Goal: Information Seeking & Learning: Learn about a topic

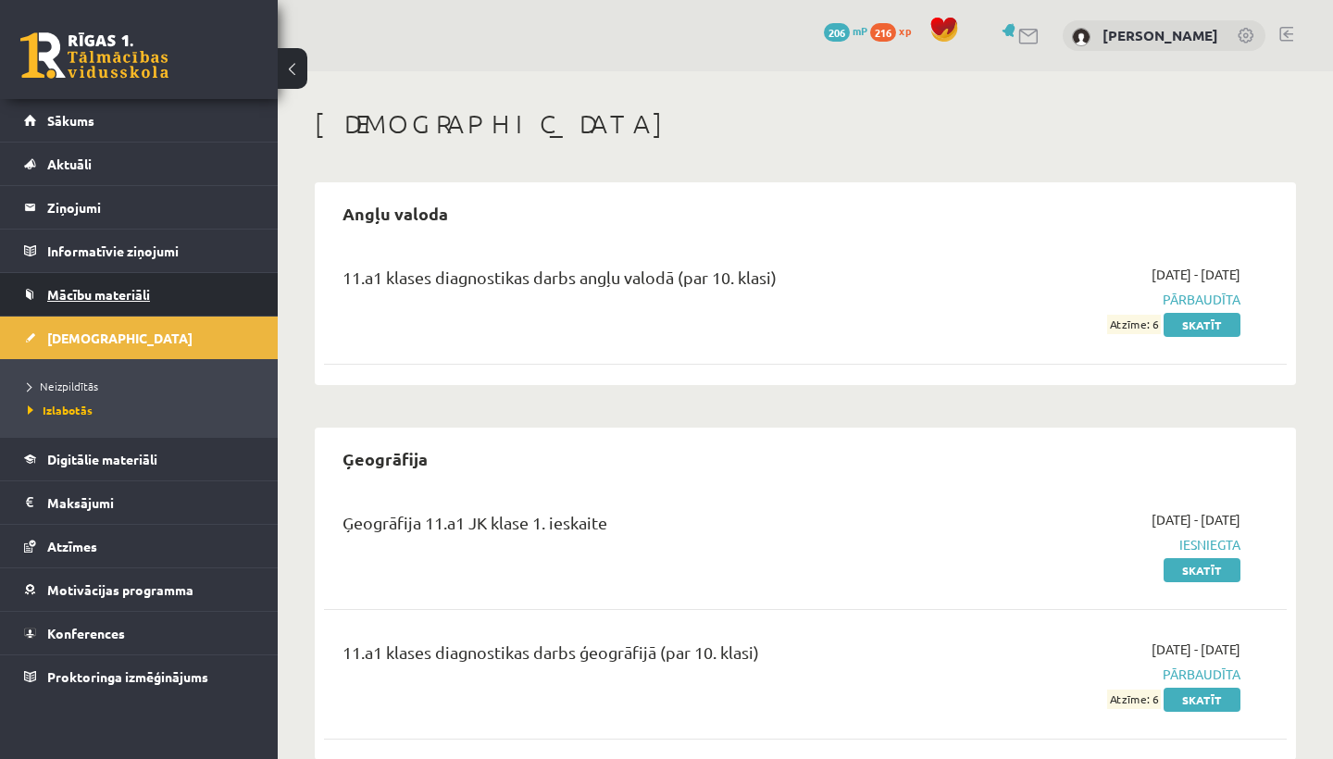
click at [120, 302] on link "Mācību materiāli" at bounding box center [139, 294] width 230 height 43
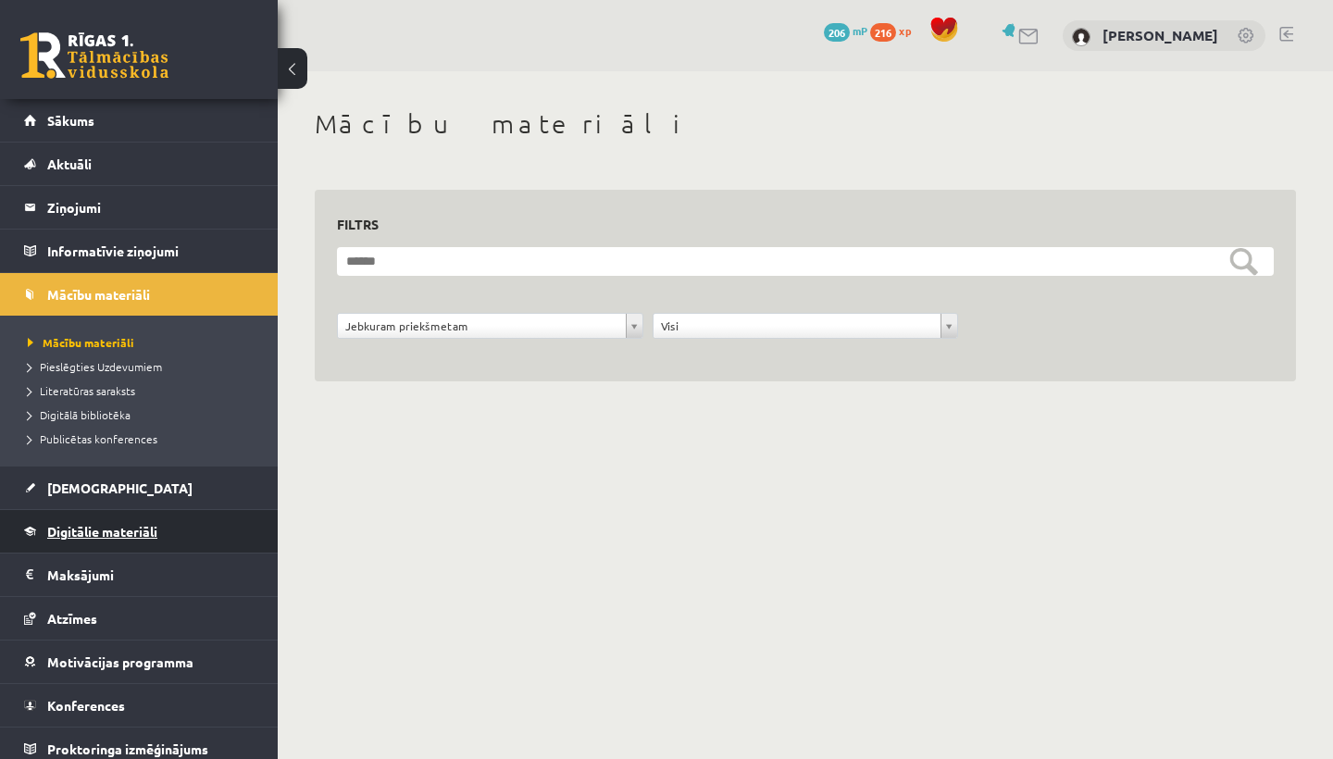
click at [122, 521] on link "Digitālie materiāli" at bounding box center [139, 531] width 230 height 43
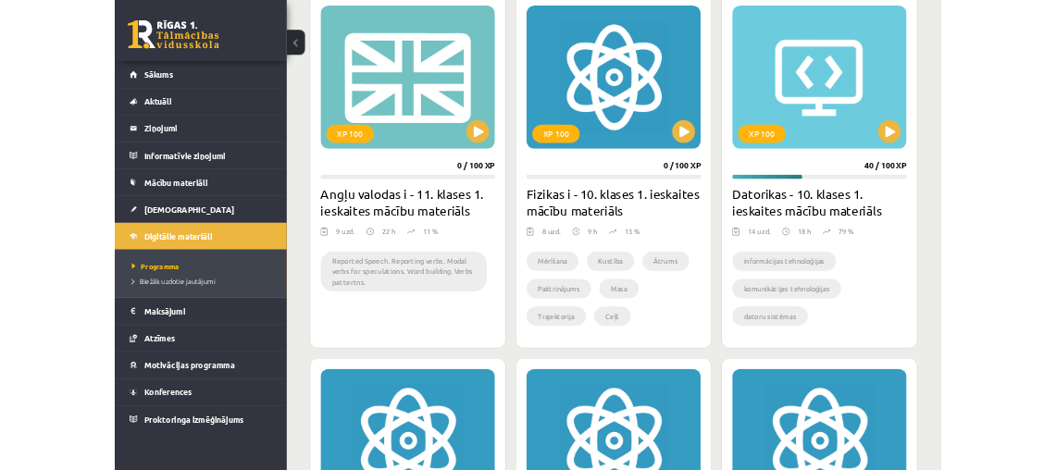
scroll to position [535, 0]
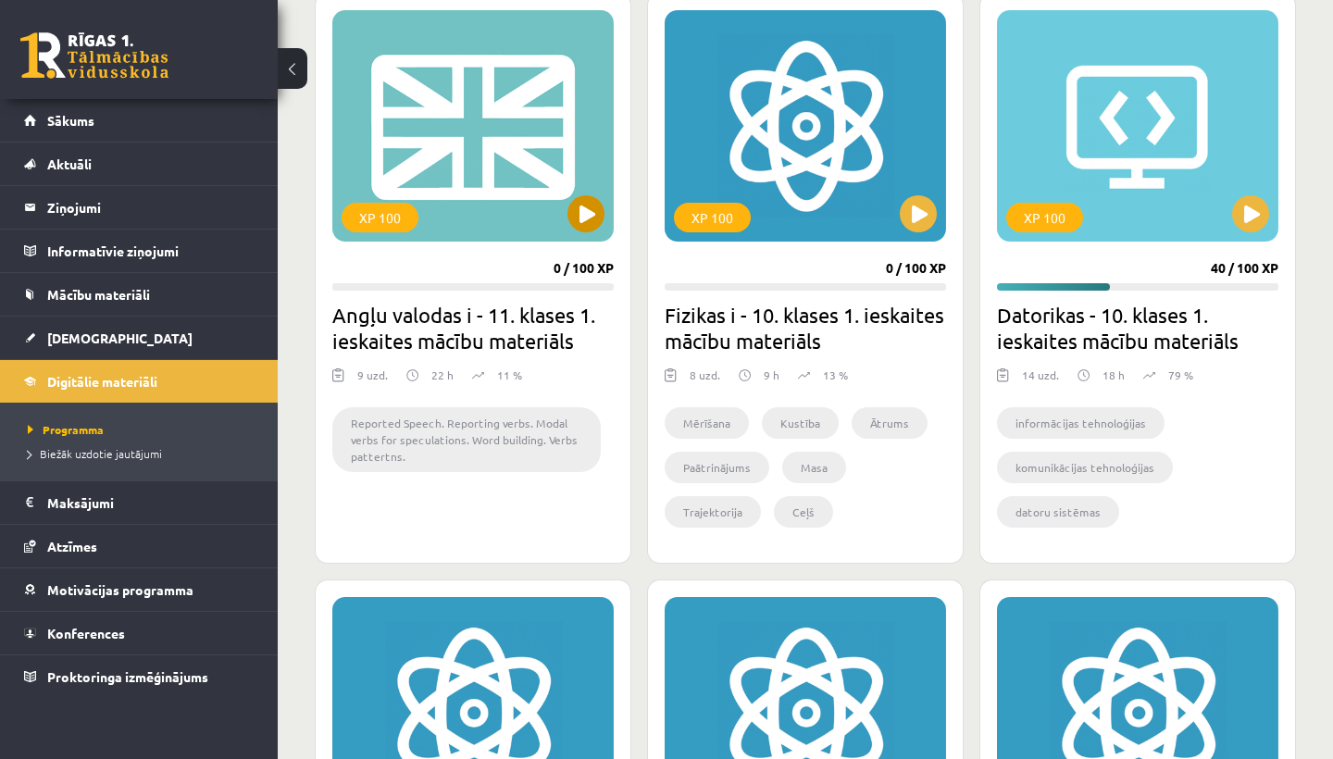
click at [587, 213] on button at bounding box center [585, 213] width 37 height 37
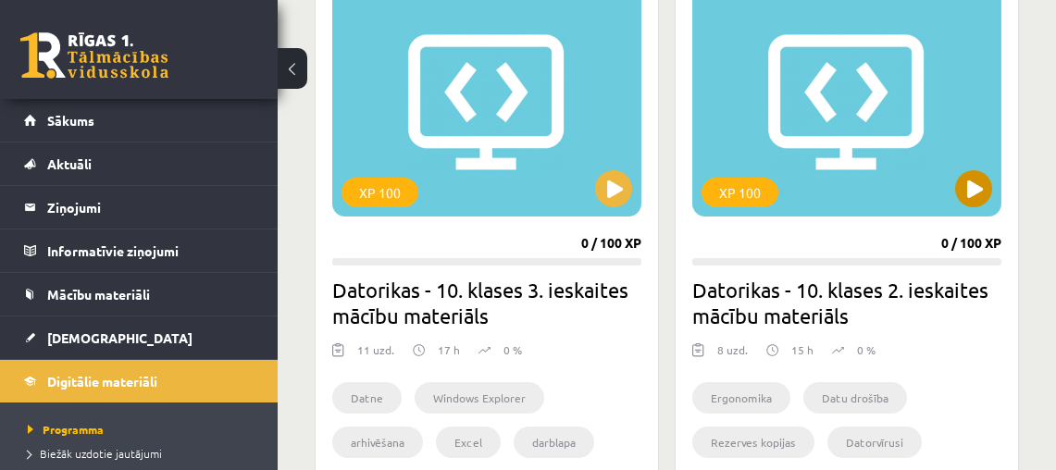
scroll to position [2913, 0]
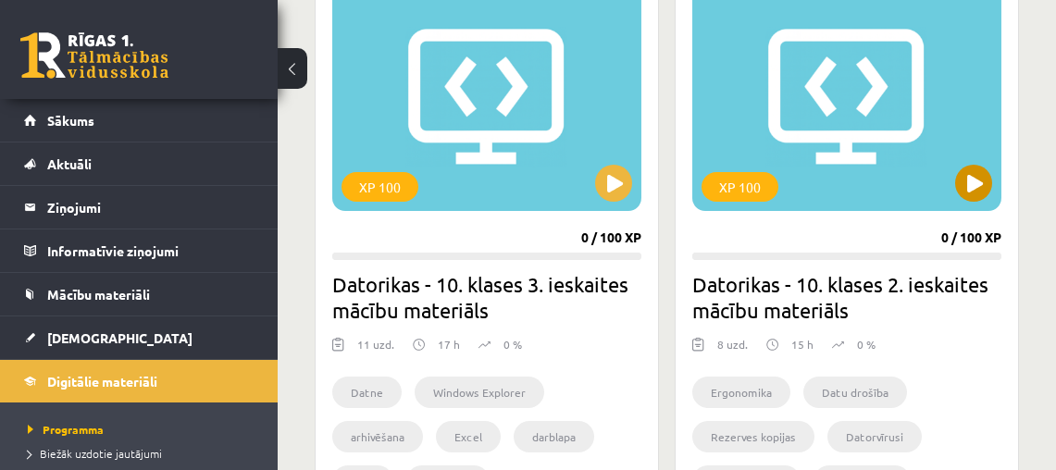
click at [964, 183] on button at bounding box center [973, 183] width 37 height 37
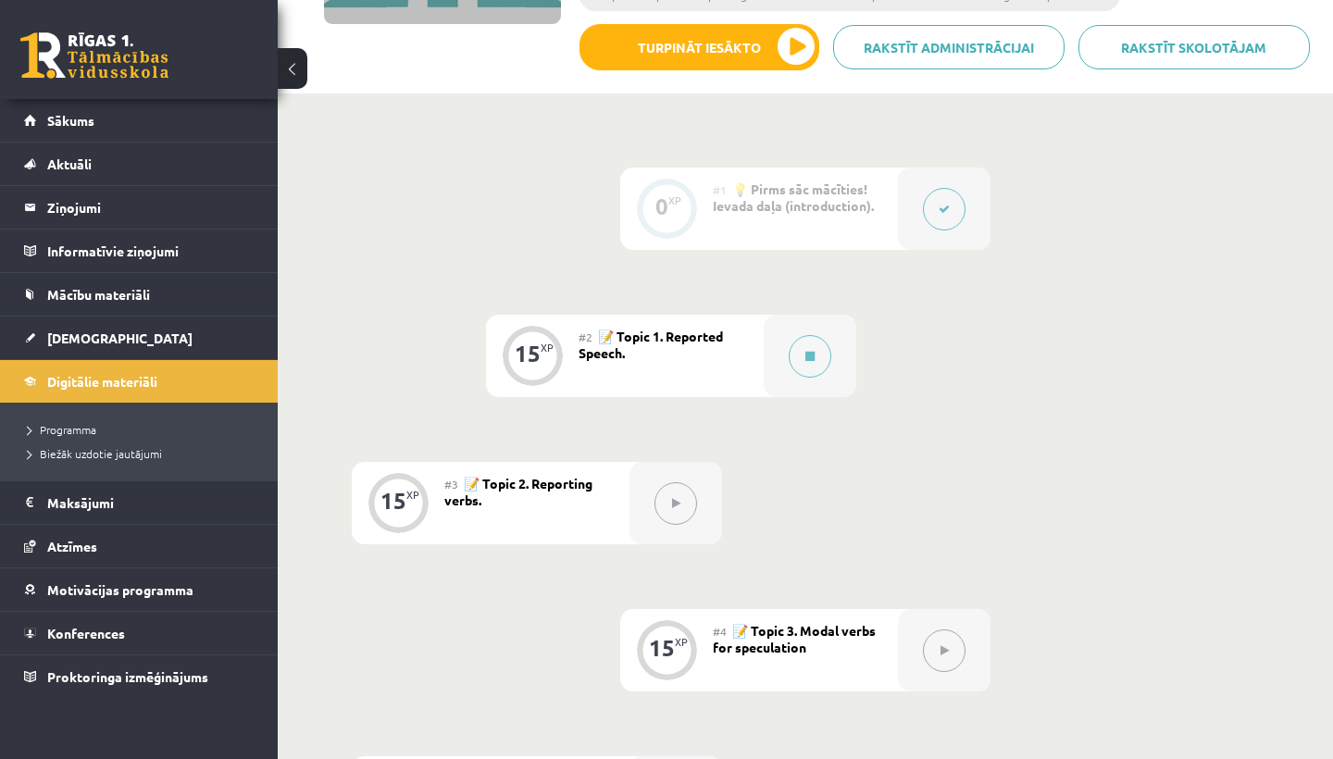
scroll to position [377, 0]
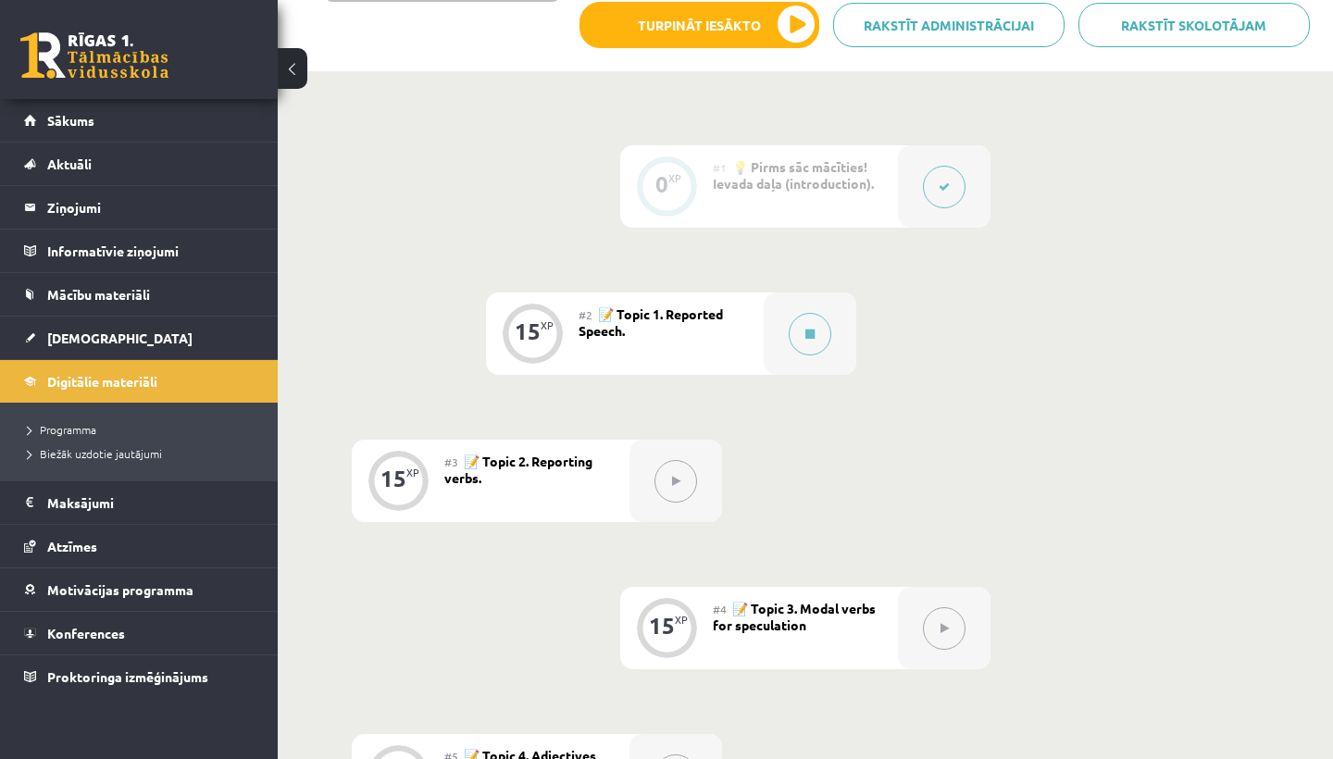
click at [545, 345] on div "15 XP" at bounding box center [532, 332] width 56 height 56
click at [800, 349] on button at bounding box center [810, 334] width 43 height 43
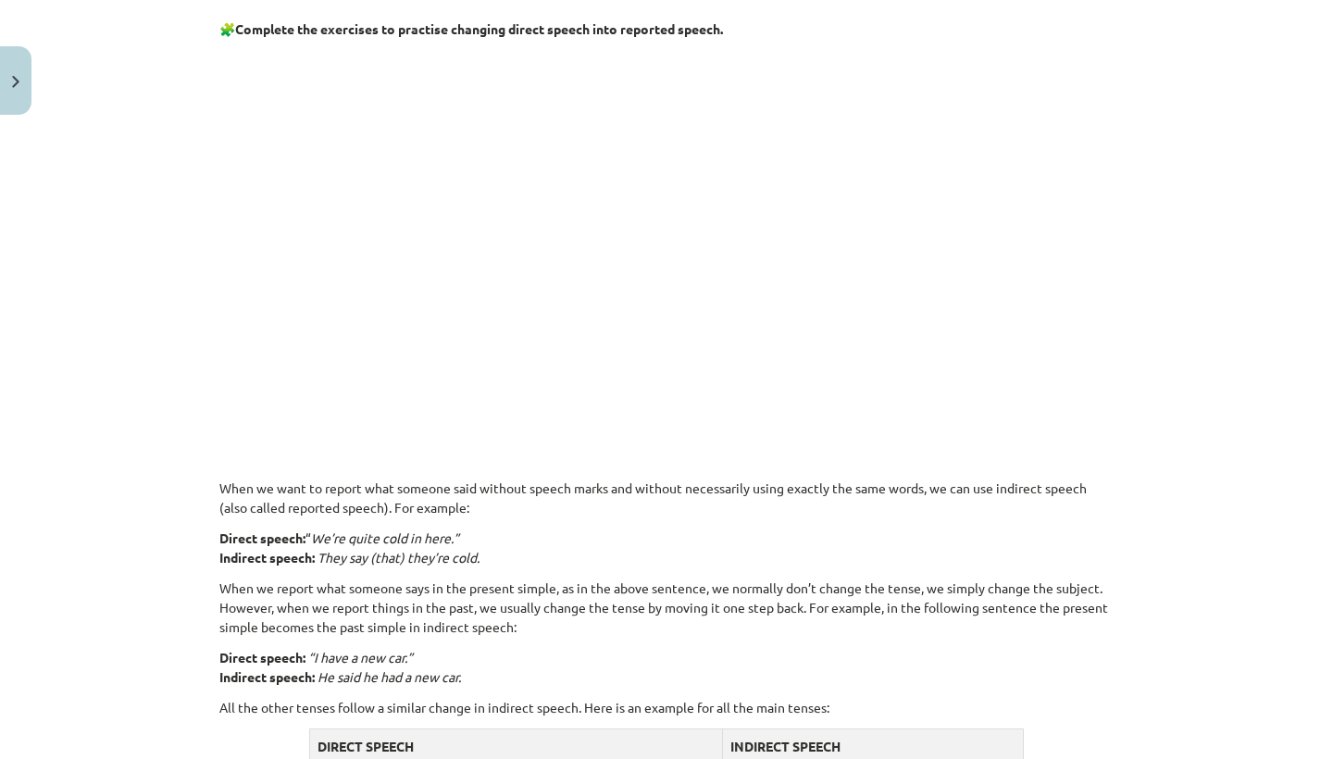
scroll to position [861, 0]
click at [960, 275] on p at bounding box center [666, 229] width 894 height 356
click at [1026, 297] on p at bounding box center [666, 229] width 894 height 356
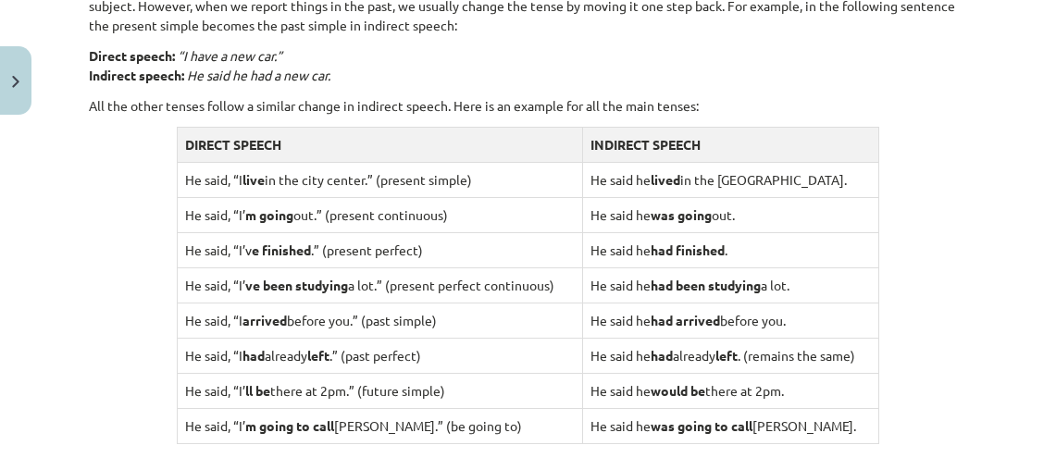
scroll to position [1468, 0]
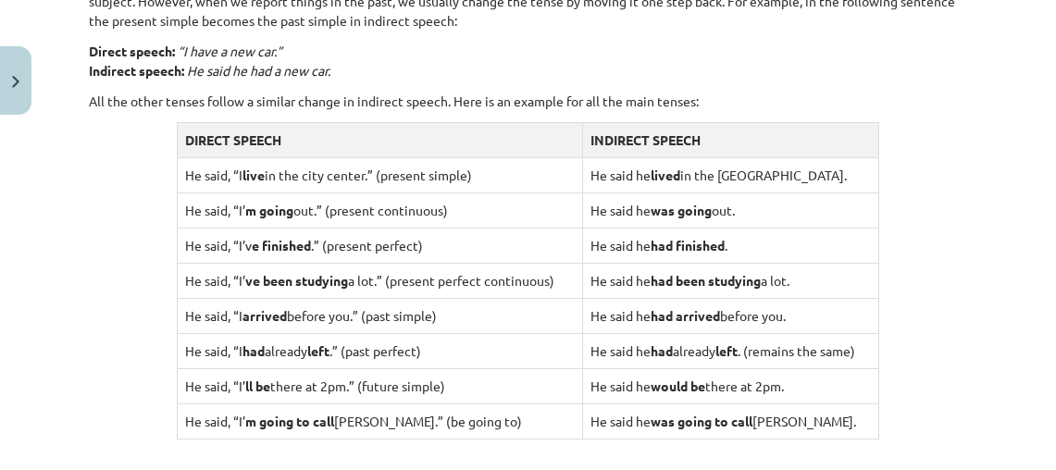
drag, startPoint x: 392, startPoint y: 119, endPoint x: 459, endPoint y: 187, distance: 94.9
click at [177, 127] on td "DIRECT SPEECH" at bounding box center [379, 139] width 405 height 35
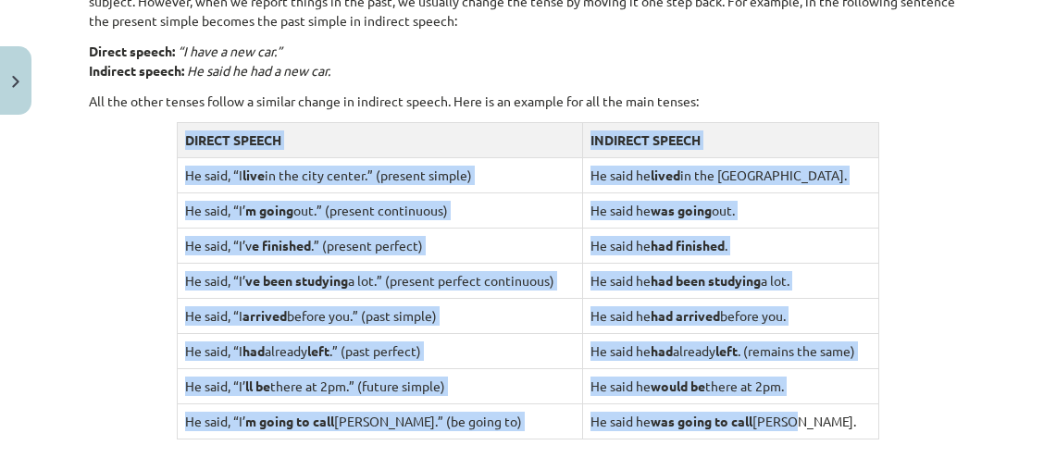
drag, startPoint x: 185, startPoint y: 128, endPoint x: 809, endPoint y: 428, distance: 692.2
click at [809, 428] on tbody "DIRECT SPEECH INDIRECT SPEECH He said, “I live in the city center.” (present si…" at bounding box center [528, 280] width 702 height 317
copy tbody "DIRECT SPEECH INDIRECT SPEECH He said, “I live in the city center.” (present si…"
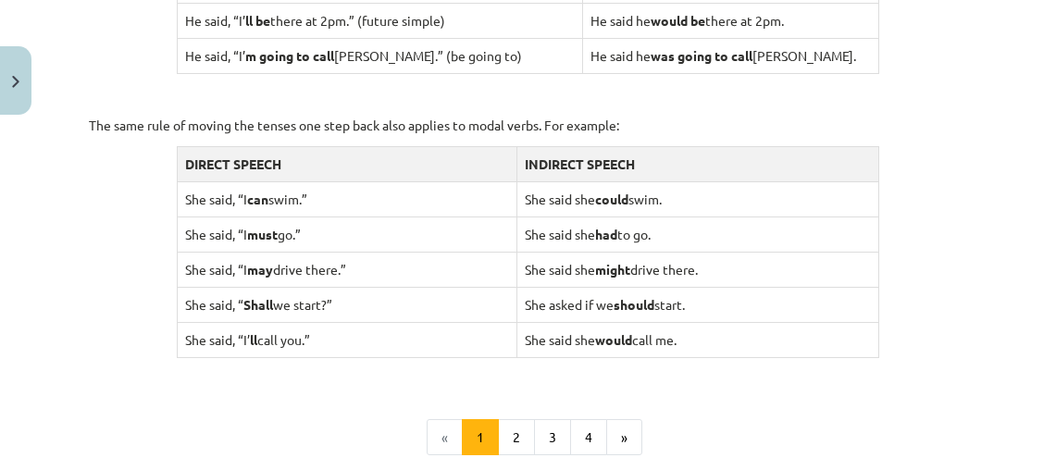
scroll to position [1835, 0]
drag, startPoint x: 186, startPoint y: 155, endPoint x: 775, endPoint y: 349, distance: 619.6
click at [775, 349] on tbody "DIRECT SPEECH INDIRECT SPEECH She said, “I can swim.” She said she could swim. …" at bounding box center [528, 250] width 702 height 211
copy tbody "DIRECT SPEECH INDIRECT SPEECH She said, “I can swim.” She said she could swim. …"
click at [515, 445] on button "2" at bounding box center [516, 436] width 37 height 37
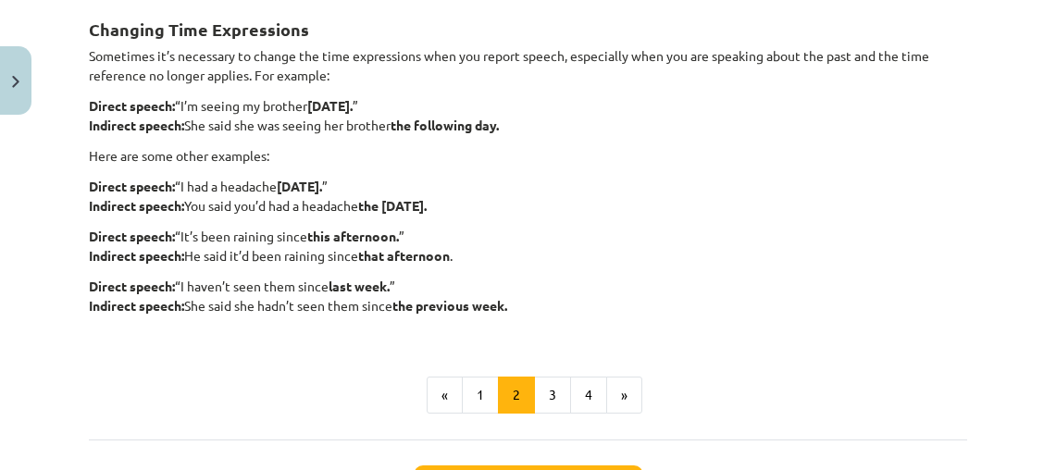
scroll to position [526, 0]
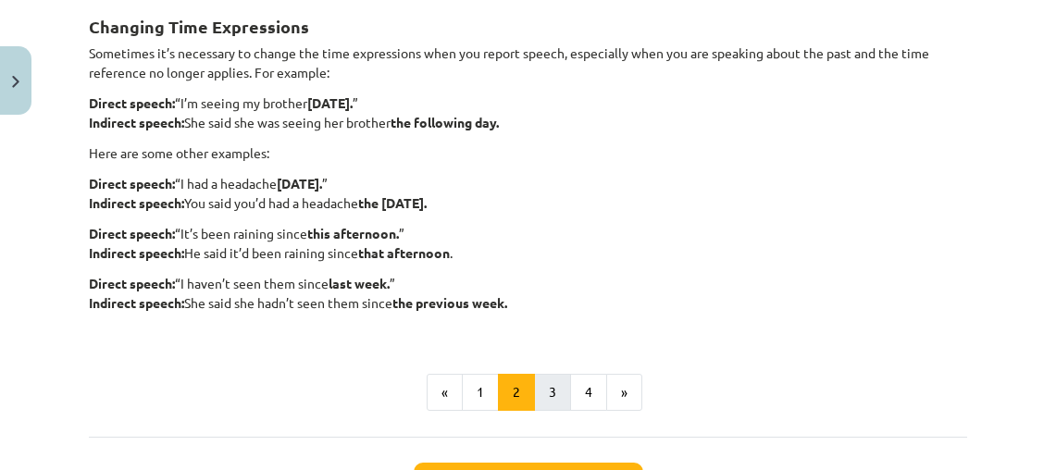
click at [551, 388] on button "3" at bounding box center [552, 392] width 37 height 37
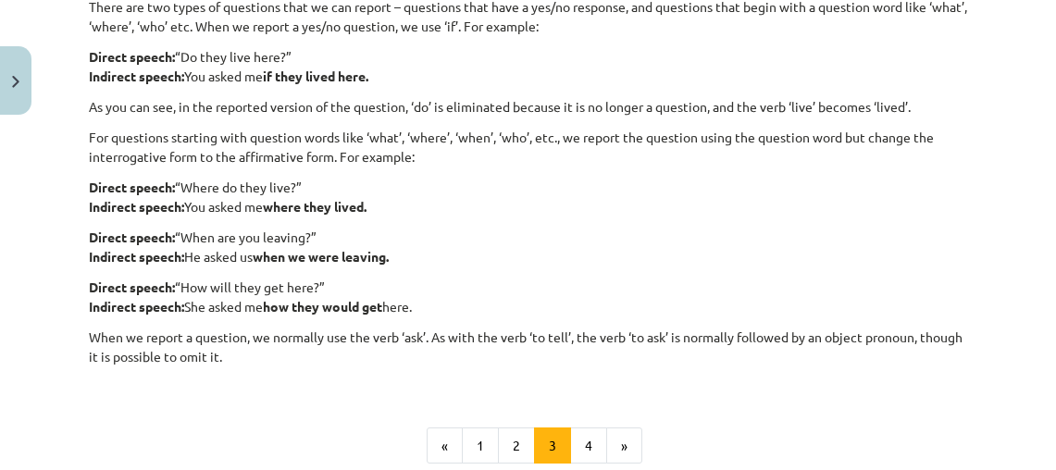
scroll to position [454, 0]
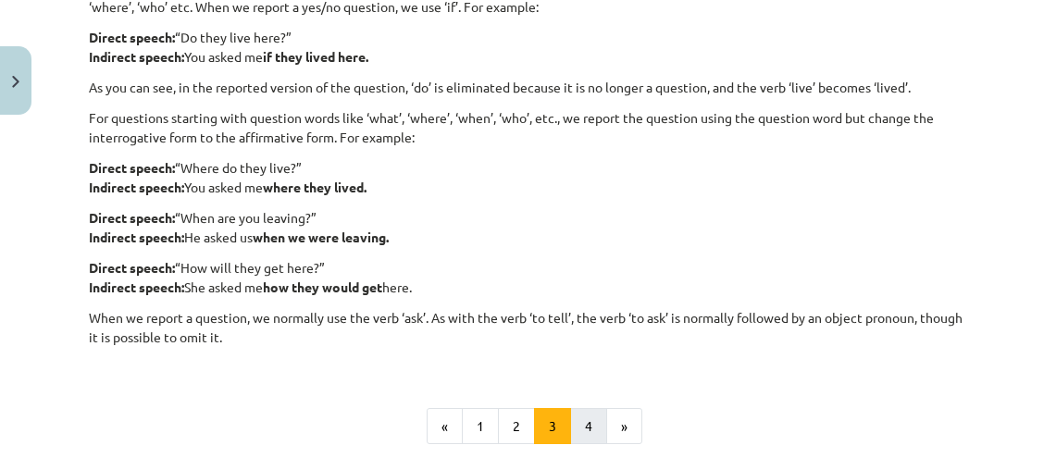
click at [592, 432] on button "4" at bounding box center [588, 426] width 37 height 37
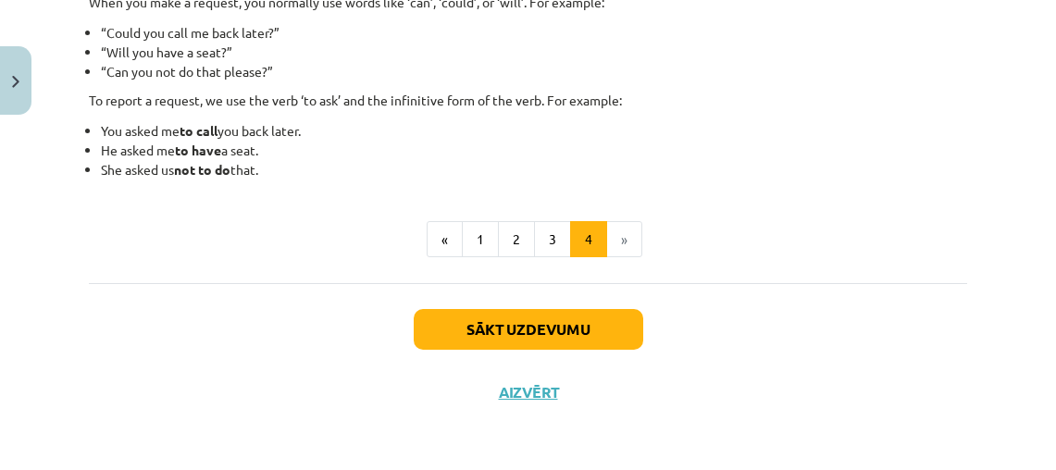
scroll to position [588, 0]
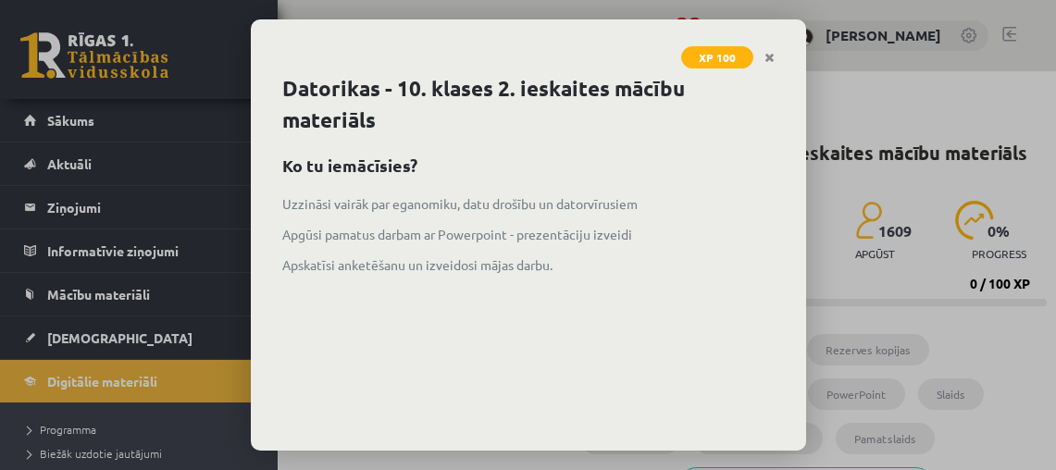
click at [766, 54] on icon "Close" at bounding box center [770, 58] width 10 height 13
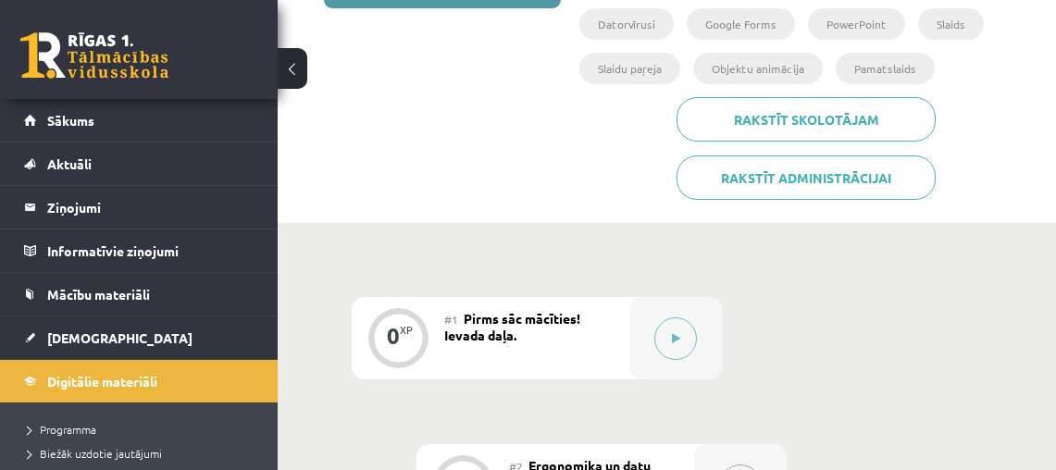
scroll to position [399, 0]
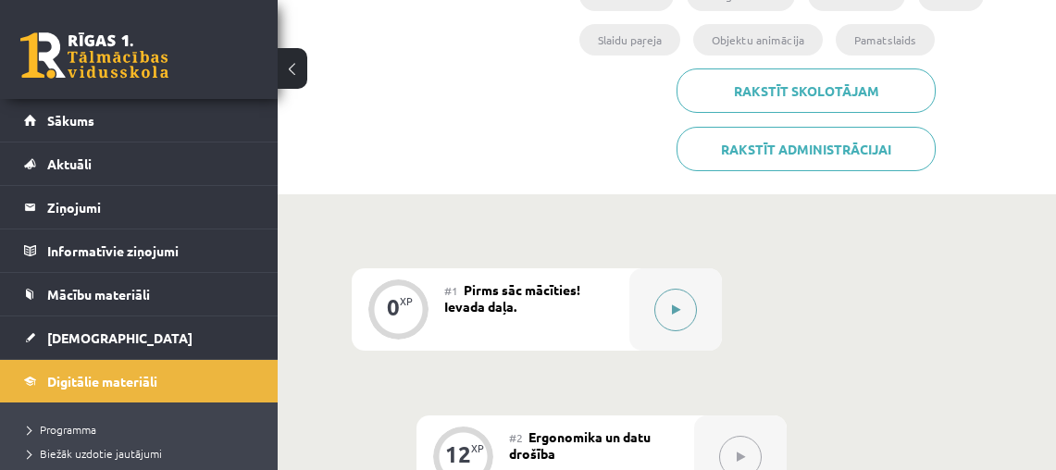
click at [670, 305] on button at bounding box center [675, 310] width 43 height 43
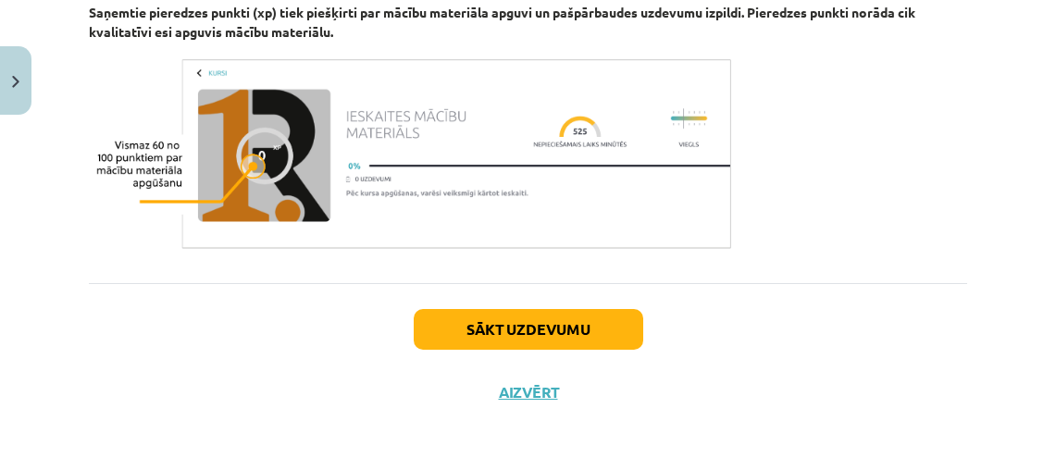
scroll to position [1250, 0]
click at [584, 310] on button "Sākt uzdevumu" at bounding box center [529, 329] width 230 height 41
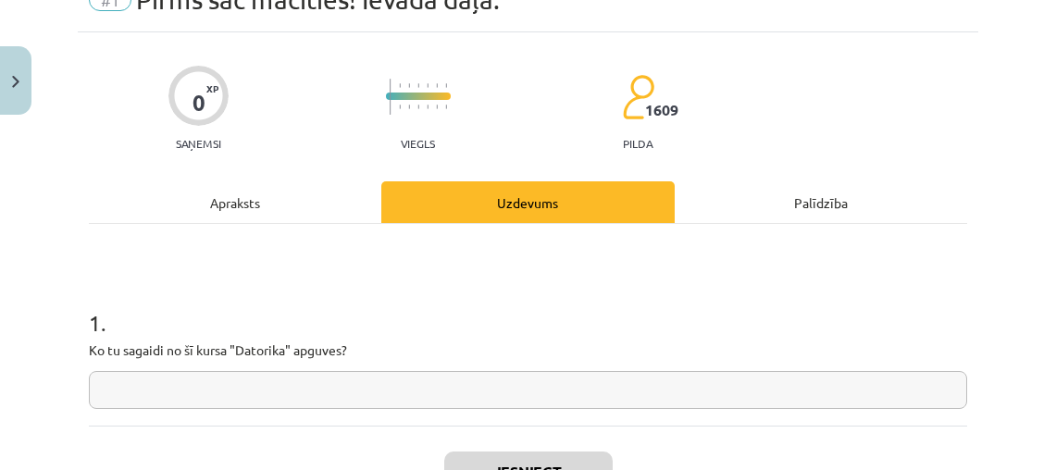
scroll to position [100, 0]
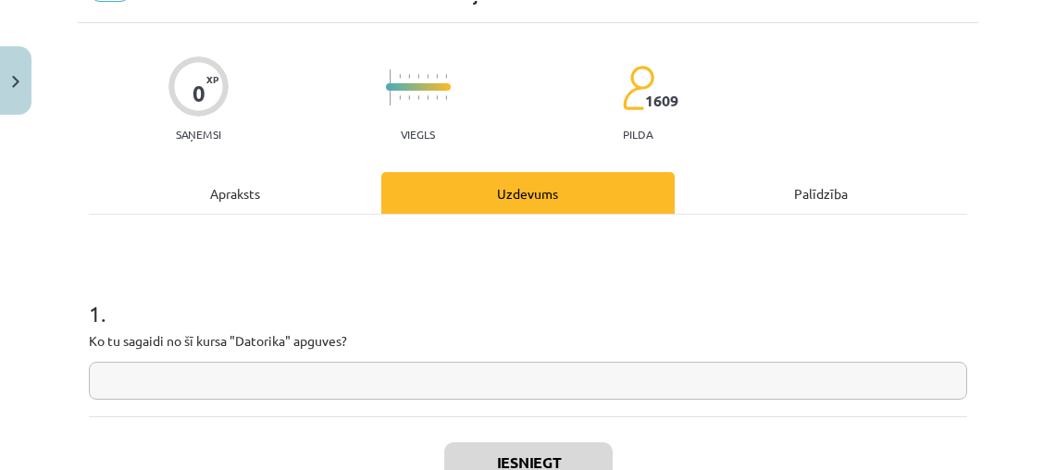
click at [528, 399] on input "text" at bounding box center [528, 381] width 878 height 38
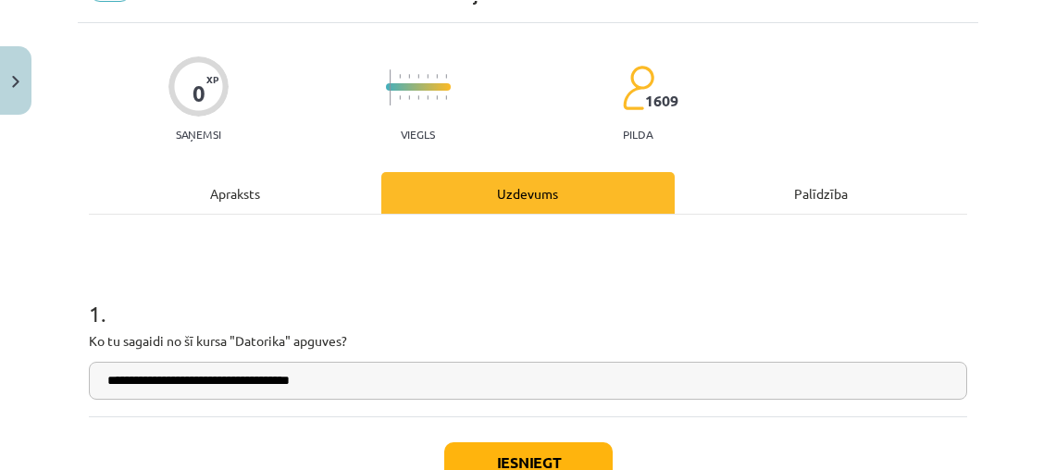
type input "**********"
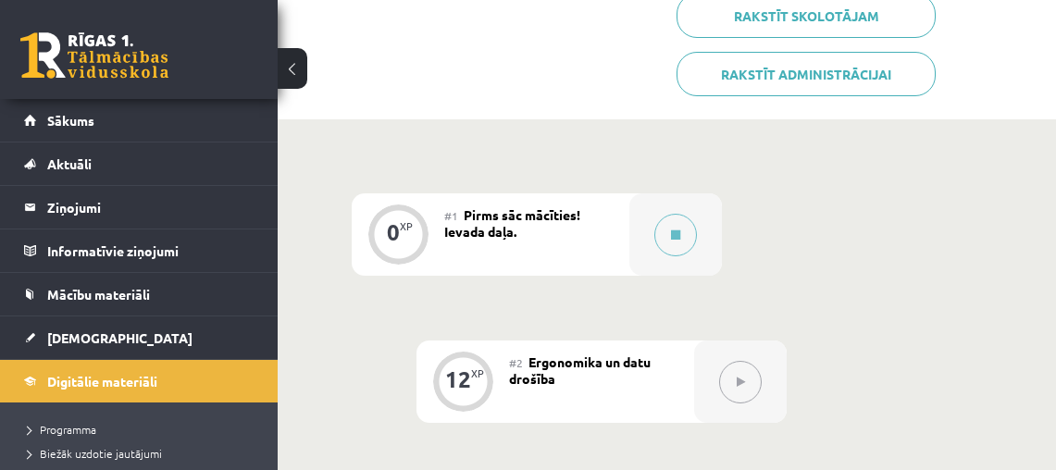
scroll to position [475, 0]
click at [464, 373] on div "12" at bounding box center [458, 378] width 26 height 17
click at [724, 389] on button at bounding box center [740, 381] width 43 height 43
click at [401, 235] on div "0 XP" at bounding box center [398, 232] width 56 height 56
click at [666, 238] on button at bounding box center [675, 234] width 43 height 43
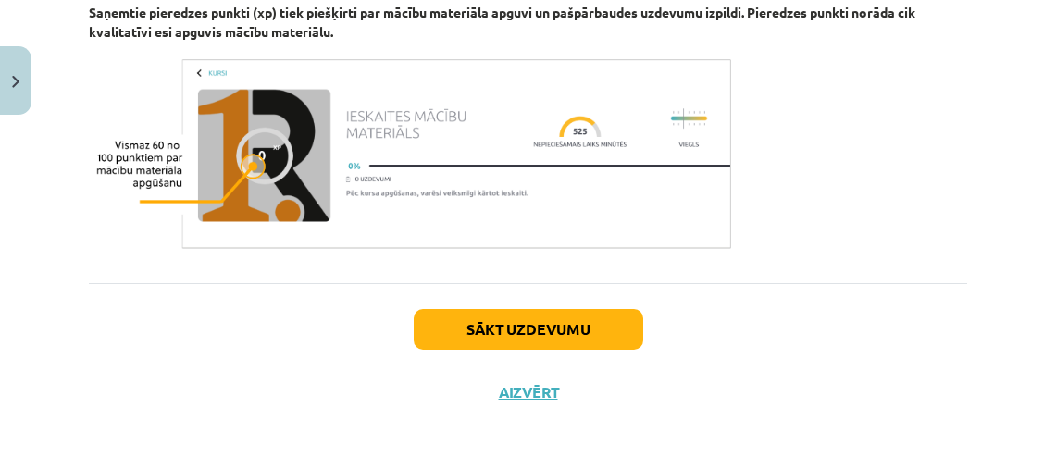
click at [584, 318] on button "Sākt uzdevumu" at bounding box center [529, 329] width 230 height 41
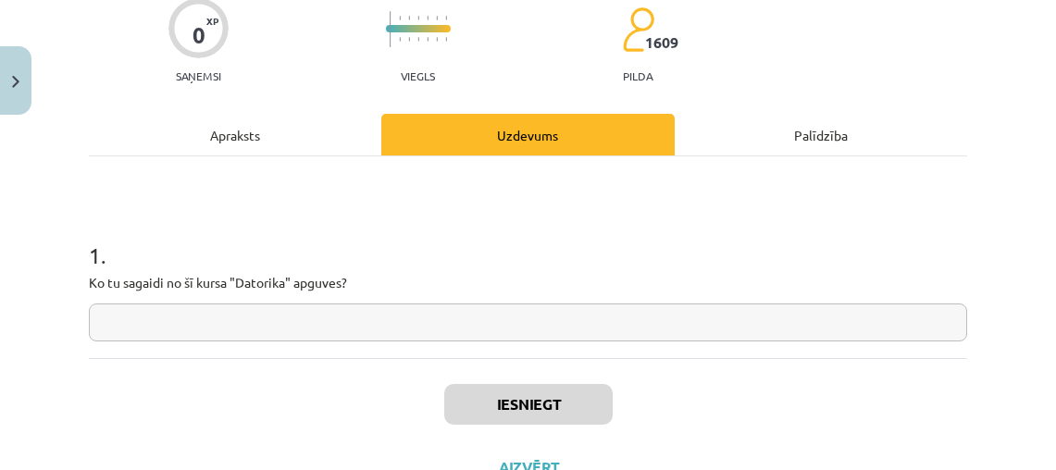
scroll to position [157, 0]
click at [491, 319] on input "text" at bounding box center [528, 324] width 878 height 38
type input "*"
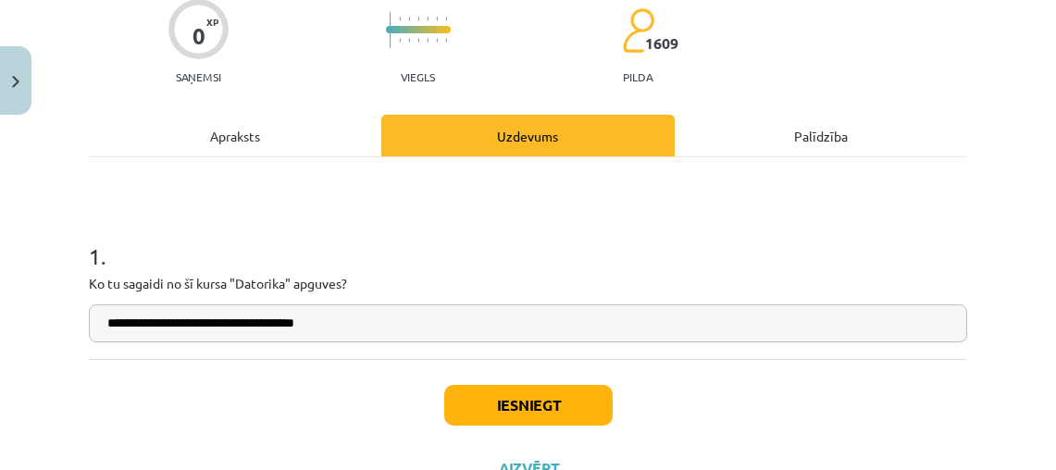
type input "**********"
